Goal: Register for event/course

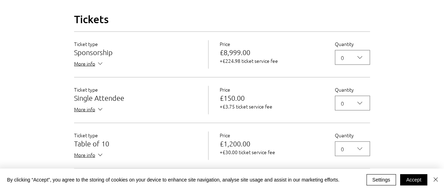
scroll to position [667, 0]
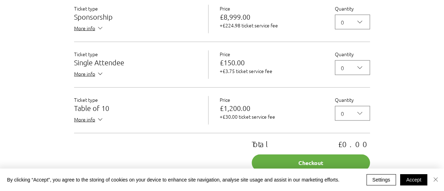
click at [435, 180] on img "Close" at bounding box center [435, 179] width 8 height 8
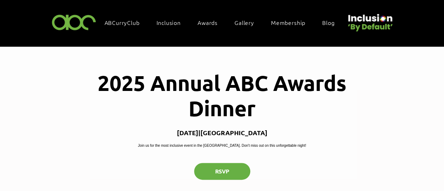
scroll to position [0, 0]
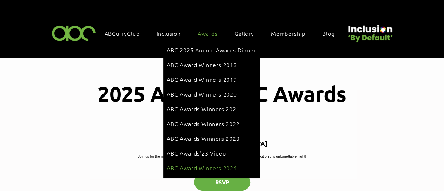
click at [218, 164] on span "ABC Award Winners 2024" at bounding box center [202, 168] width 70 height 8
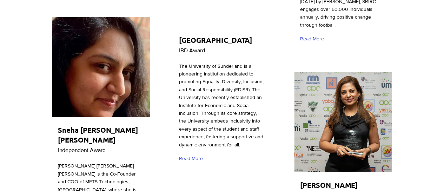
scroll to position [1786, 0]
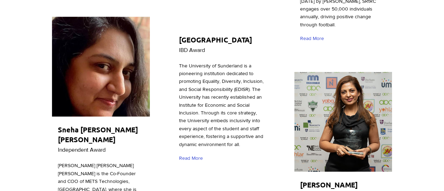
drag, startPoint x: 62, startPoint y: 123, endPoint x: 96, endPoint y: 190, distance: 75.0
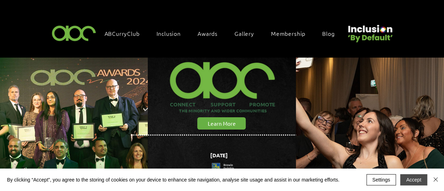
click at [412, 177] on button "Accept" at bounding box center [413, 179] width 27 height 11
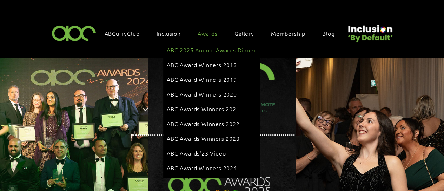
click at [214, 47] on span "ABC 2025 Annual Awards Dinner" at bounding box center [211, 50] width 89 height 8
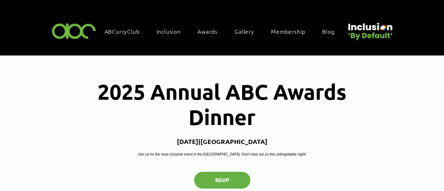
scroll to position [35, 0]
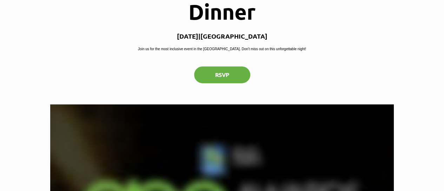
scroll to position [105, 0]
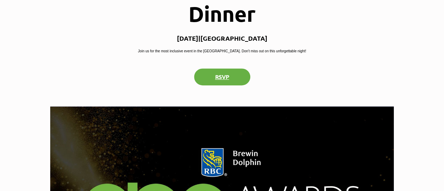
click at [226, 83] on button "RSVP" at bounding box center [222, 76] width 56 height 17
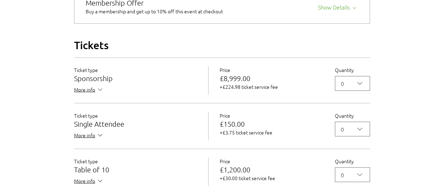
scroll to position [606, 0]
click at [343, 10] on div "Show Details" at bounding box center [338, 5] width 40 height 10
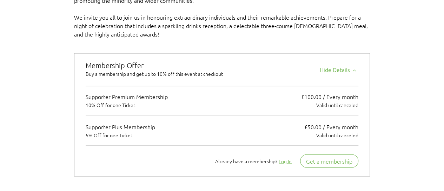
scroll to position [536, 0]
